Goal: Task Accomplishment & Management: Manage account settings

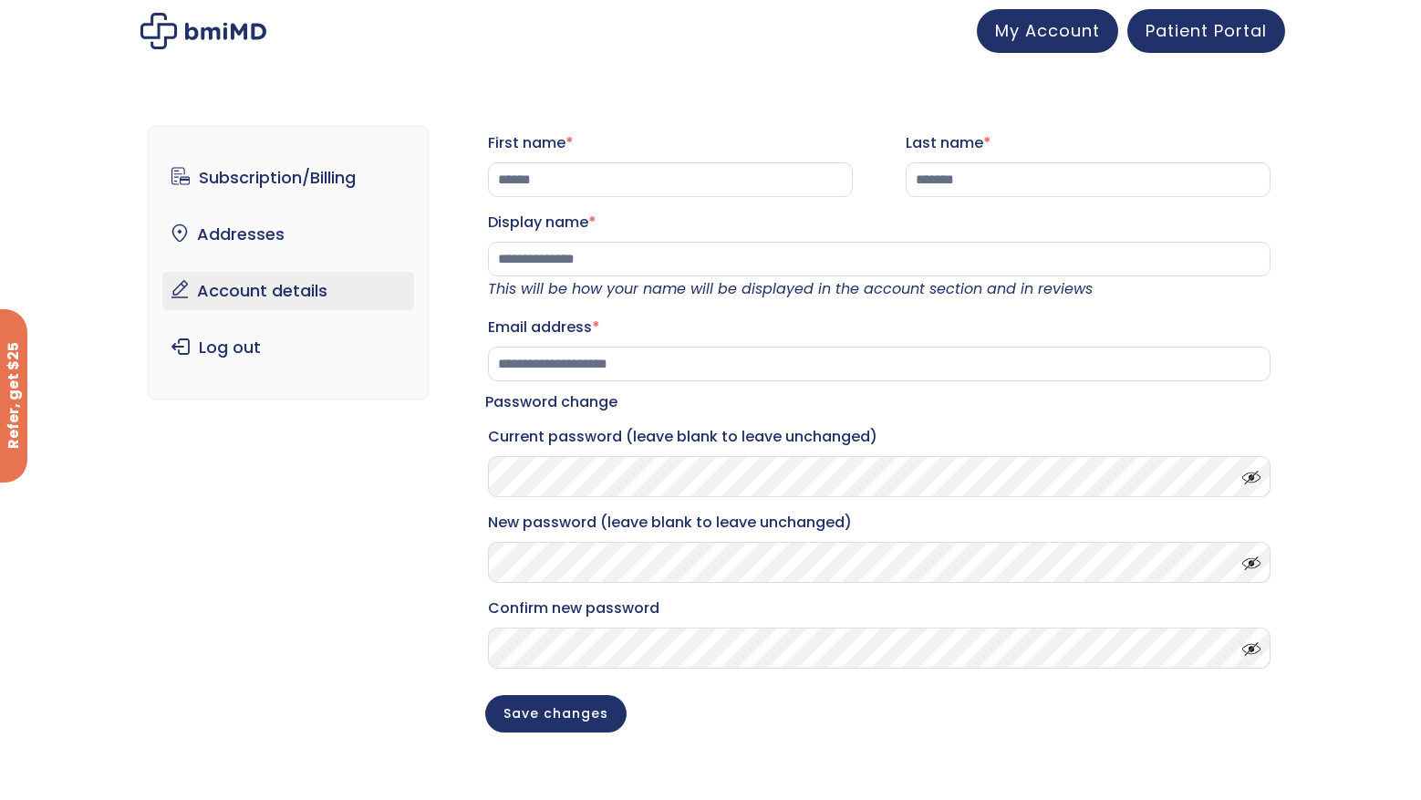
click at [280, 288] on link "Account details" at bounding box center [288, 291] width 253 height 38
click at [283, 179] on link "Subscription/Billing" at bounding box center [288, 178] width 253 height 38
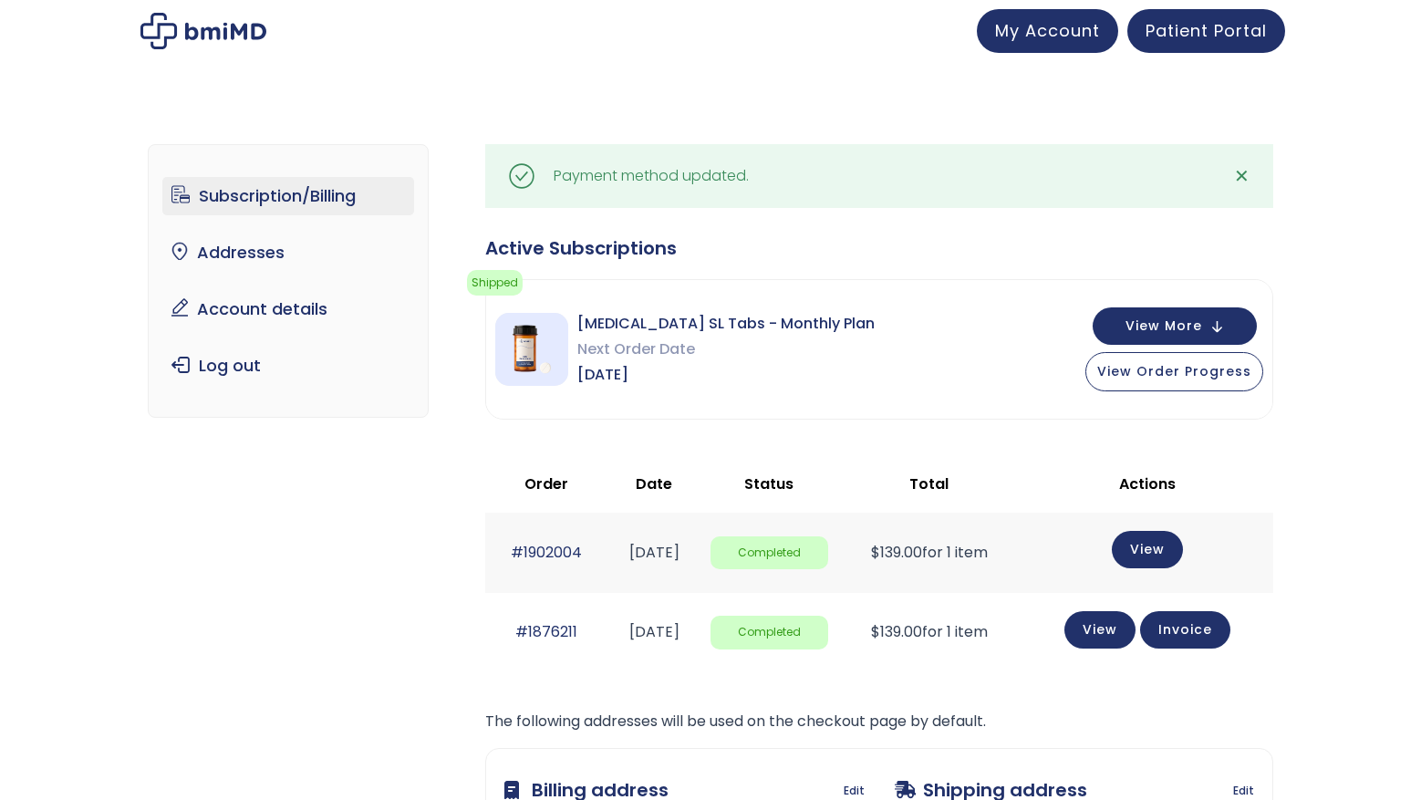
click at [1122, 324] on button "View More" at bounding box center [1175, 325] width 164 height 37
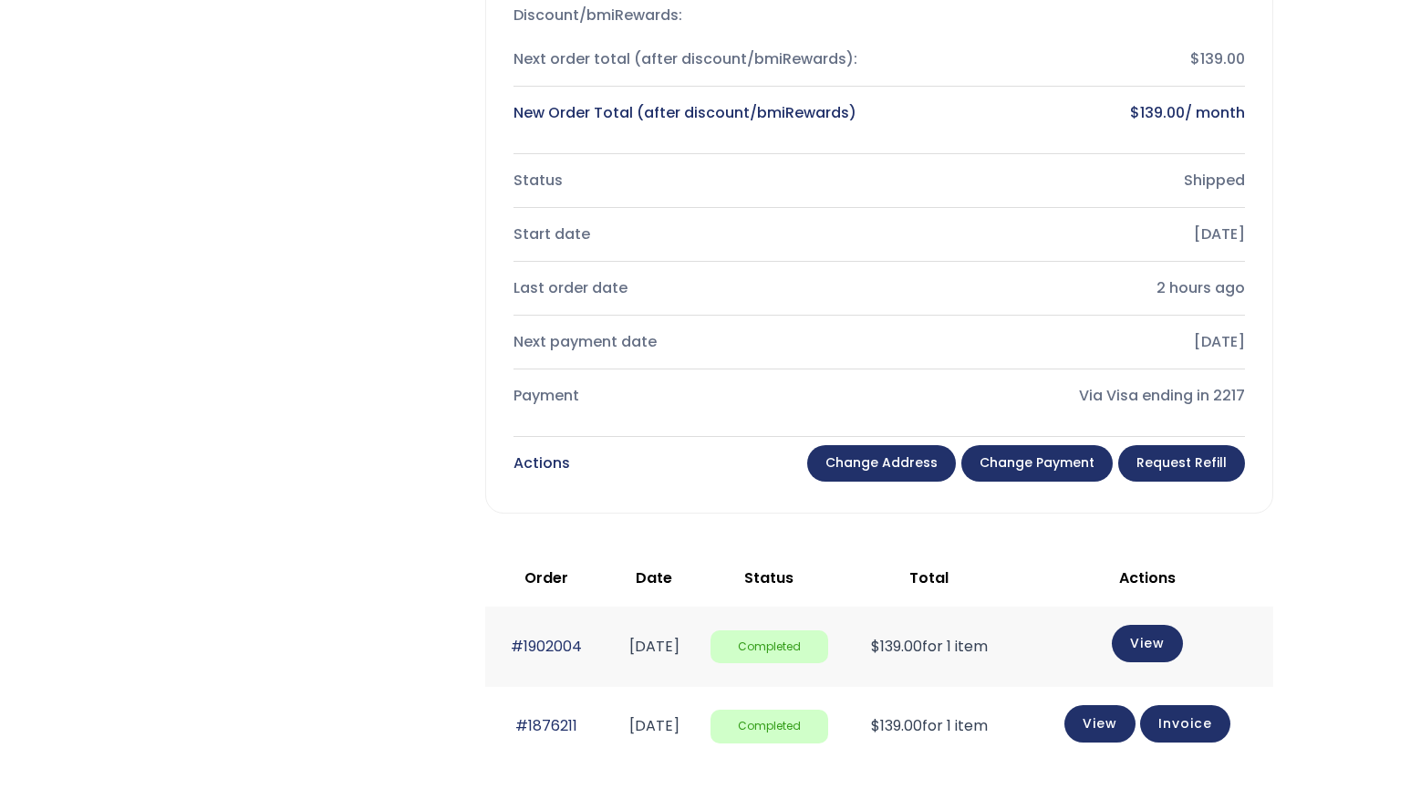
scroll to position [547, 0]
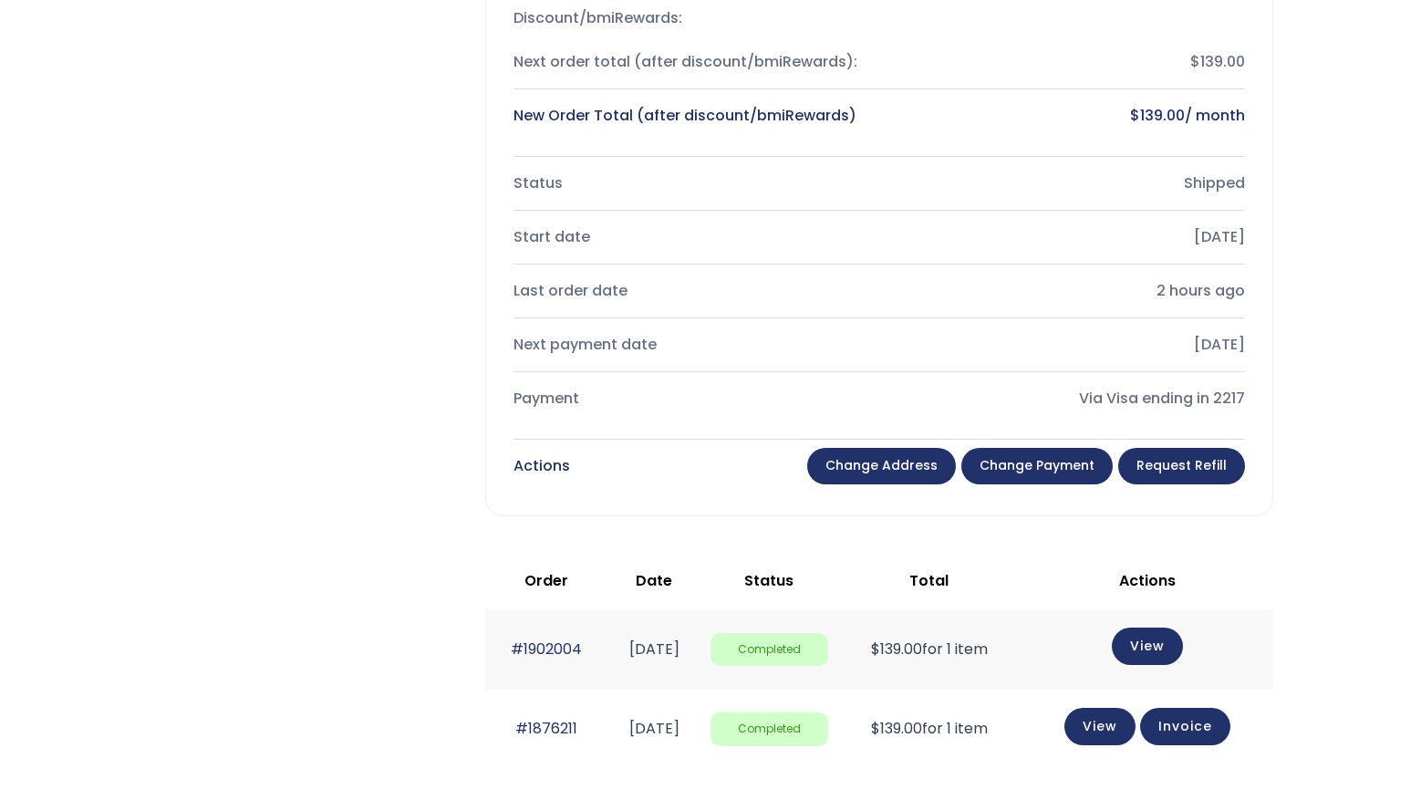
click at [1140, 650] on link "View" at bounding box center [1147, 646] width 71 height 37
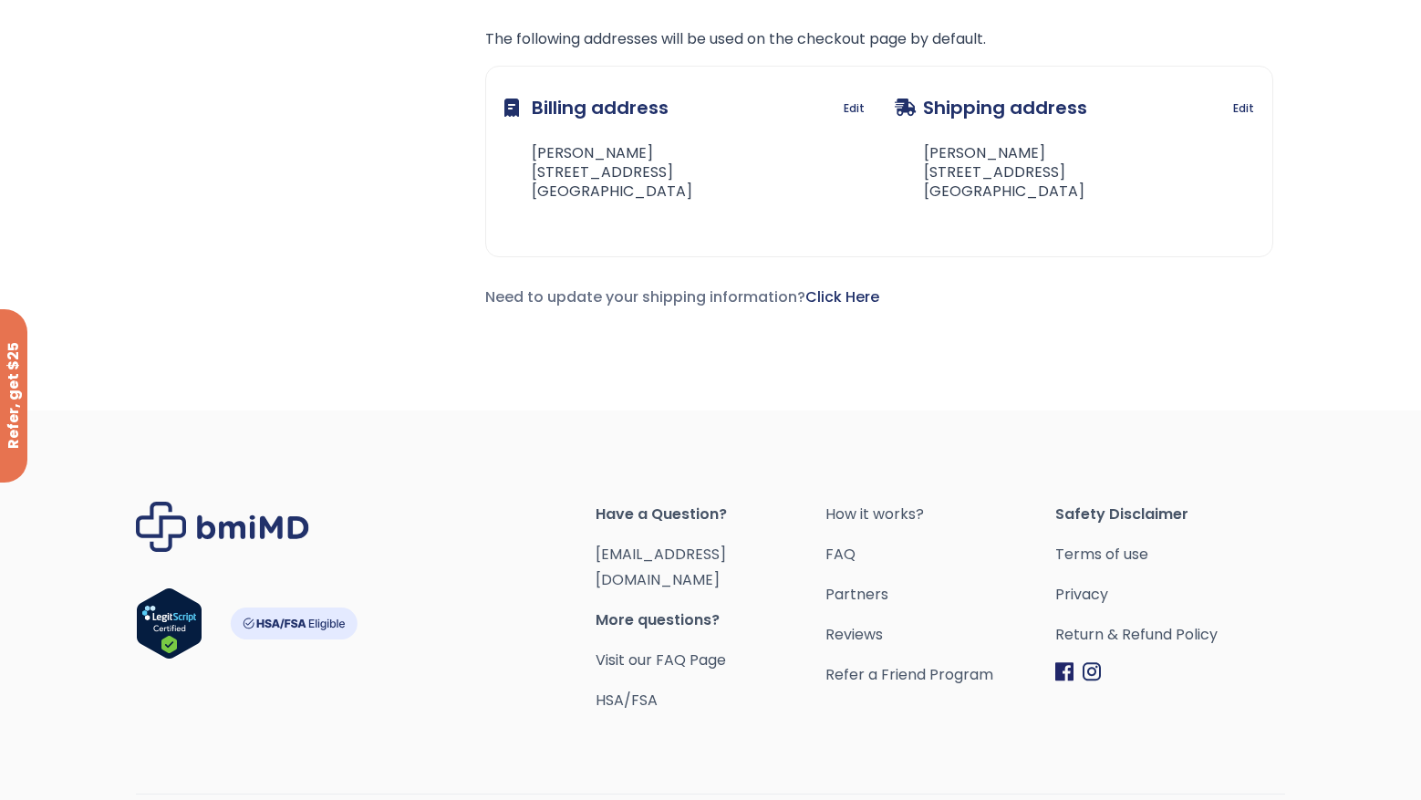
scroll to position [547, 0]
